Goal: Transaction & Acquisition: Download file/media

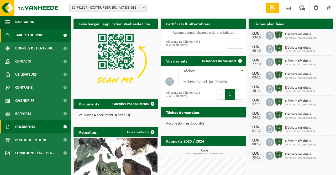
click at [34, 130] on span "Documents" at bounding box center [25, 127] width 20 height 13
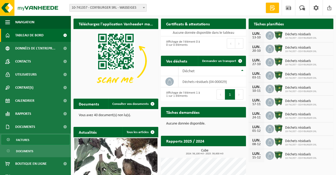
click at [27, 140] on span "Factures" at bounding box center [22, 140] width 13 height 10
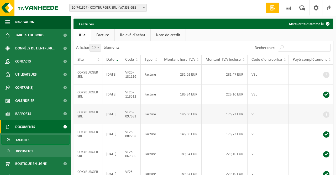
click at [87, 123] on td "COXYBURGER SRL" at bounding box center [87, 115] width 29 height 20
click at [326, 118] on span at bounding box center [326, 115] width 6 height 6
click at [98, 36] on link "Facture" at bounding box center [102, 35] width 23 height 12
click at [93, 122] on td "COXYBURGER SRL" at bounding box center [87, 115] width 29 height 20
click at [324, 118] on span at bounding box center [326, 115] width 6 height 6
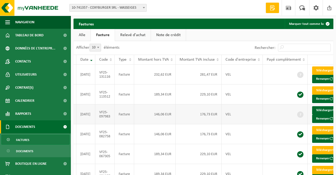
scroll to position [0, 33]
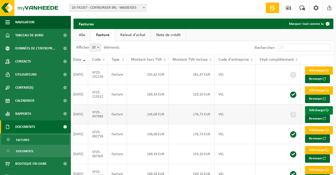
click at [317, 115] on link "Télécharger" at bounding box center [319, 110] width 28 height 8
